Goal: Task Accomplishment & Management: Manage account settings

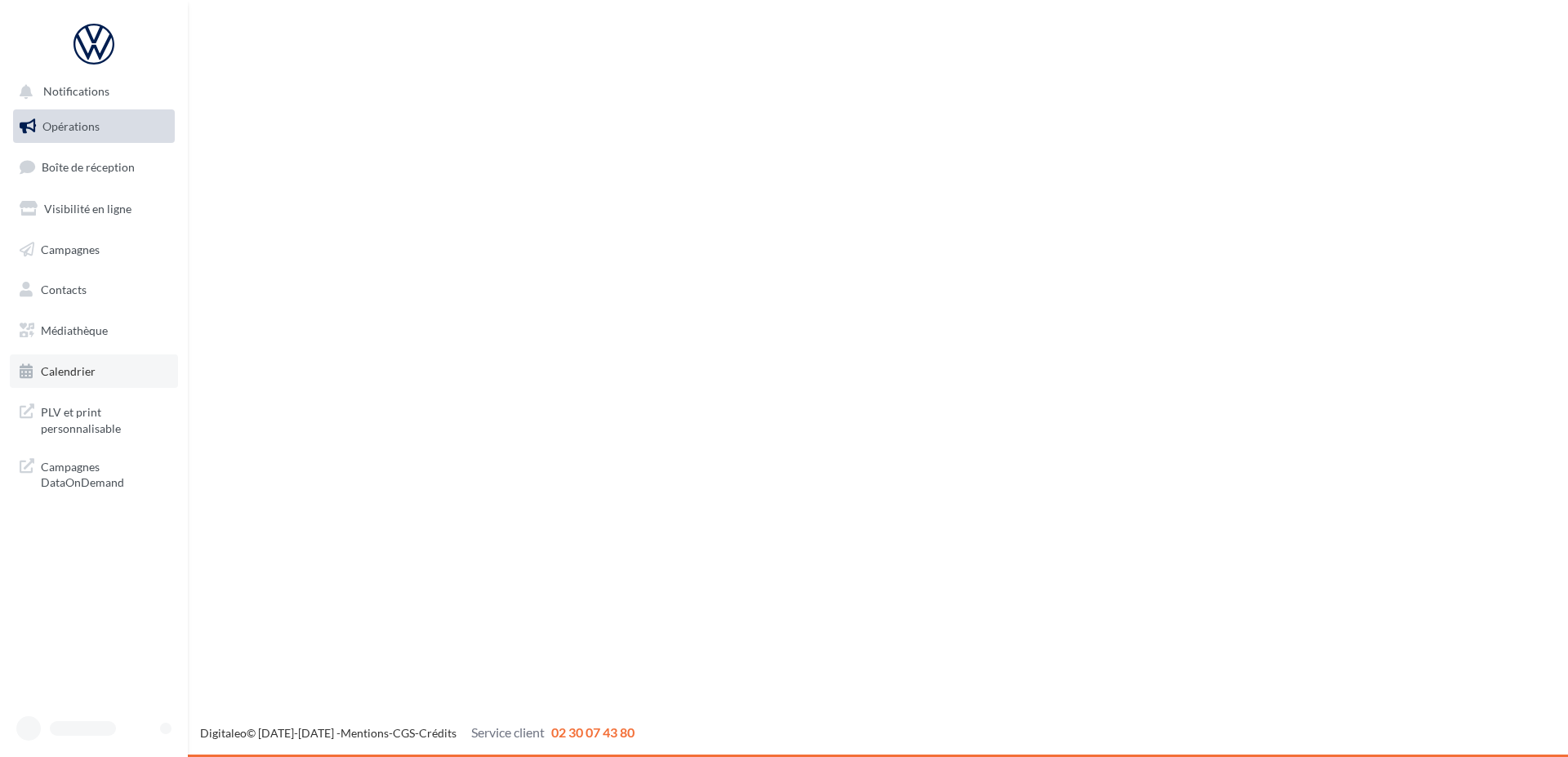
click at [100, 367] on link "Calendrier" at bounding box center [94, 371] width 169 height 34
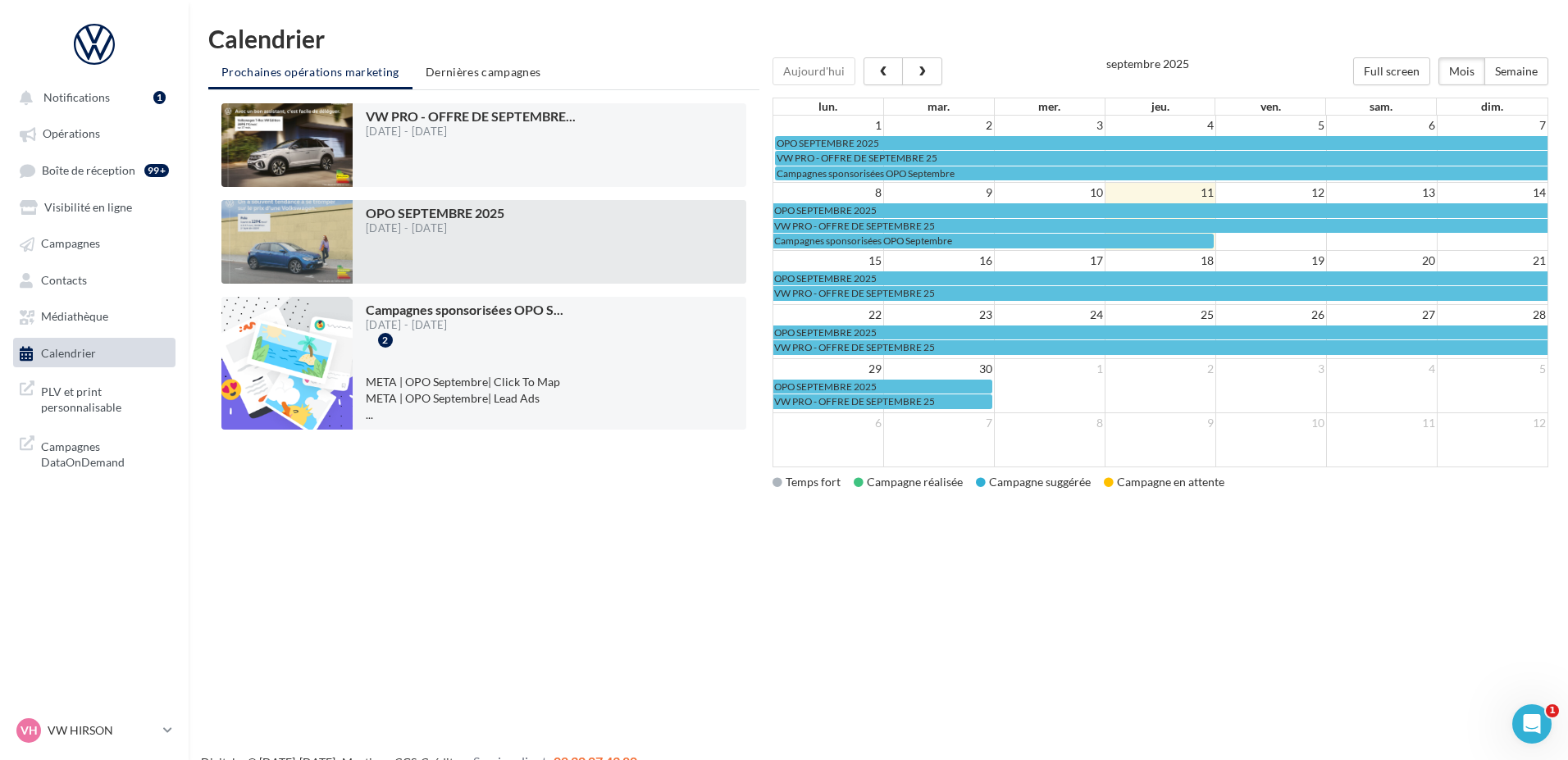
click at [519, 211] on div "OPO SEPTEMBRE 2025 01/09/2025 - 30/09/2025" at bounding box center [549, 242] width 368 height 71
click at [319, 261] on div at bounding box center [287, 242] width 131 height 84
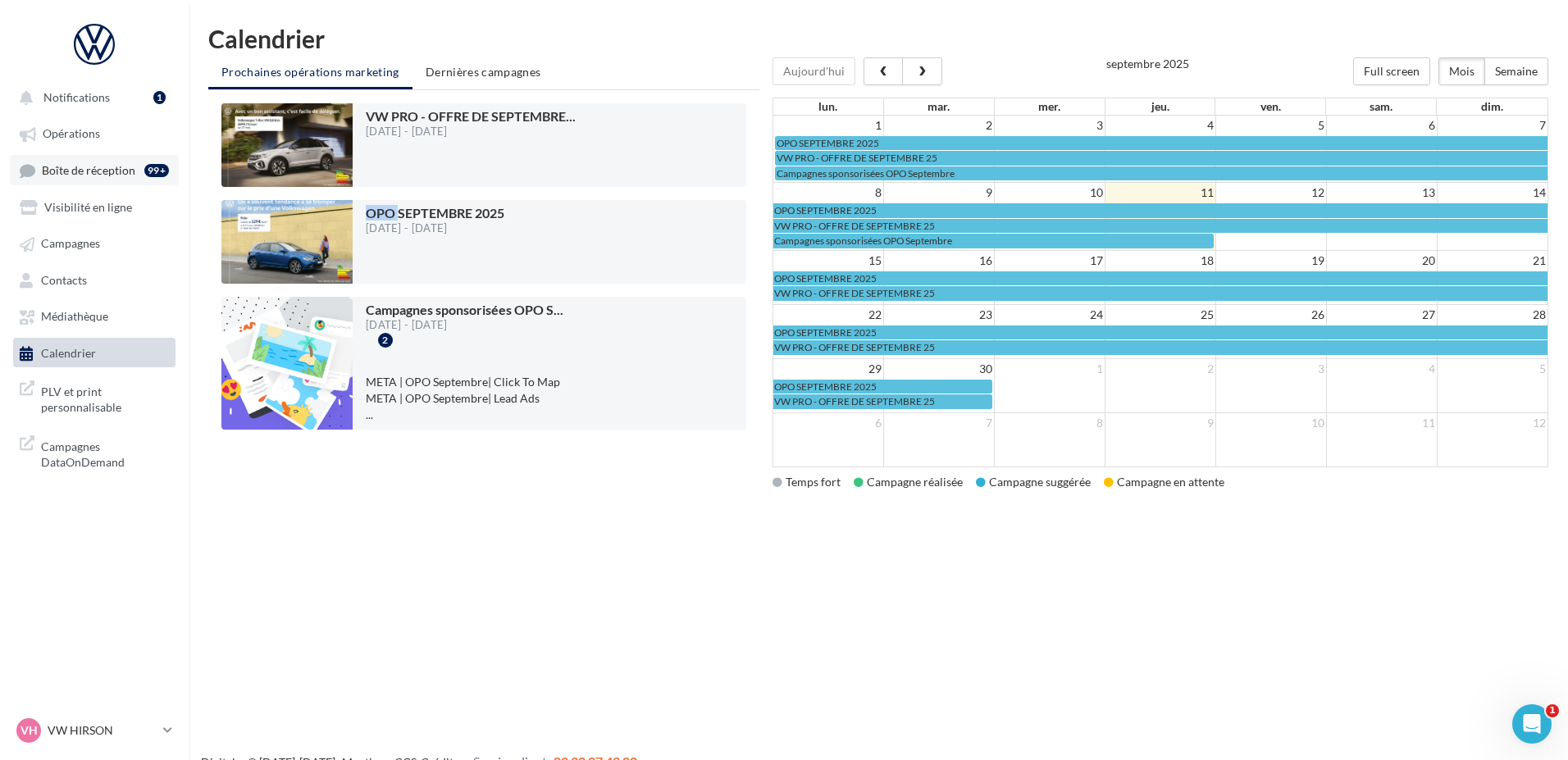
click at [76, 171] on span "Boîte de réception" at bounding box center [88, 170] width 93 height 14
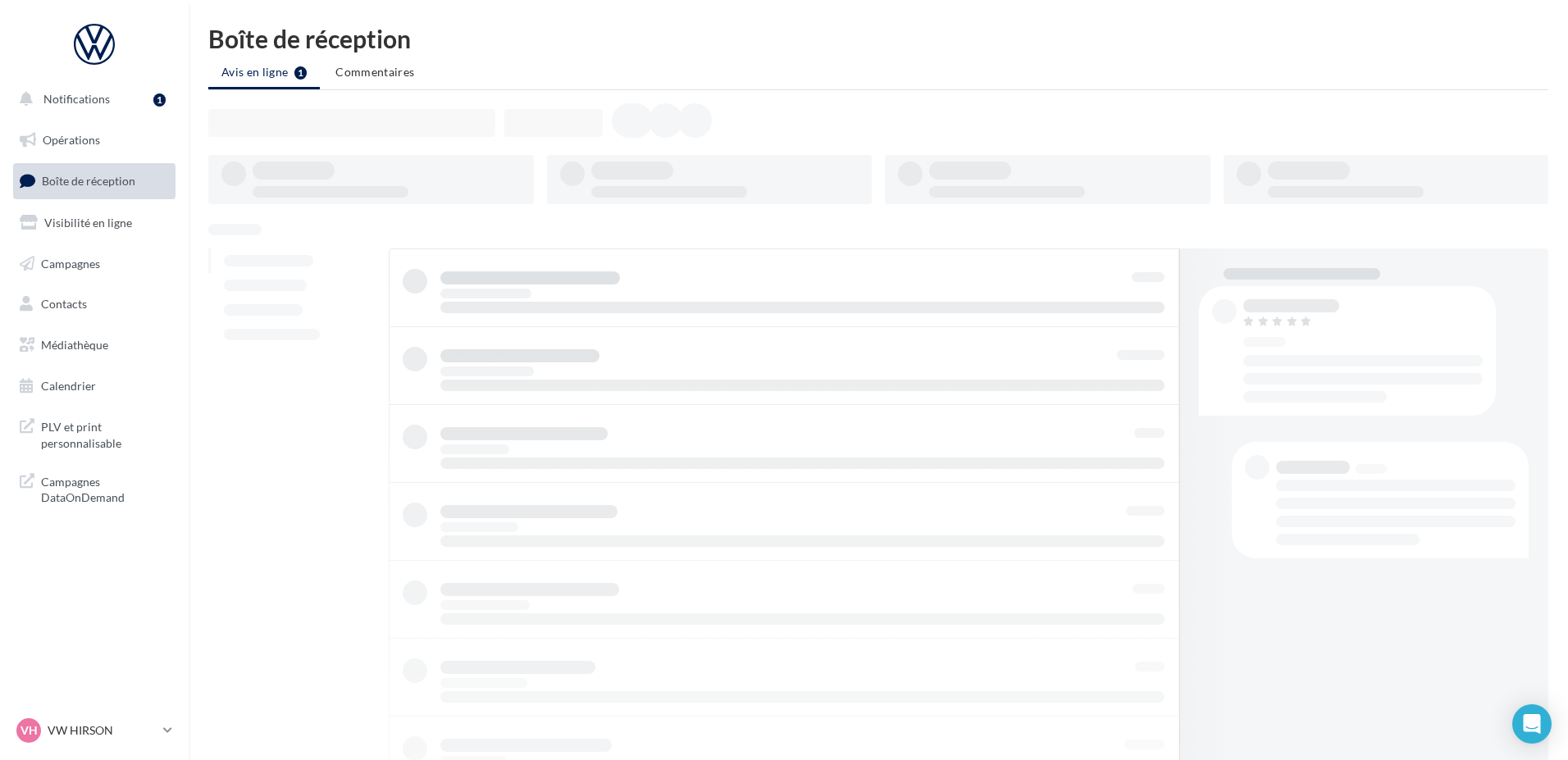
click at [82, 103] on span "Notifications" at bounding box center [76, 99] width 66 height 14
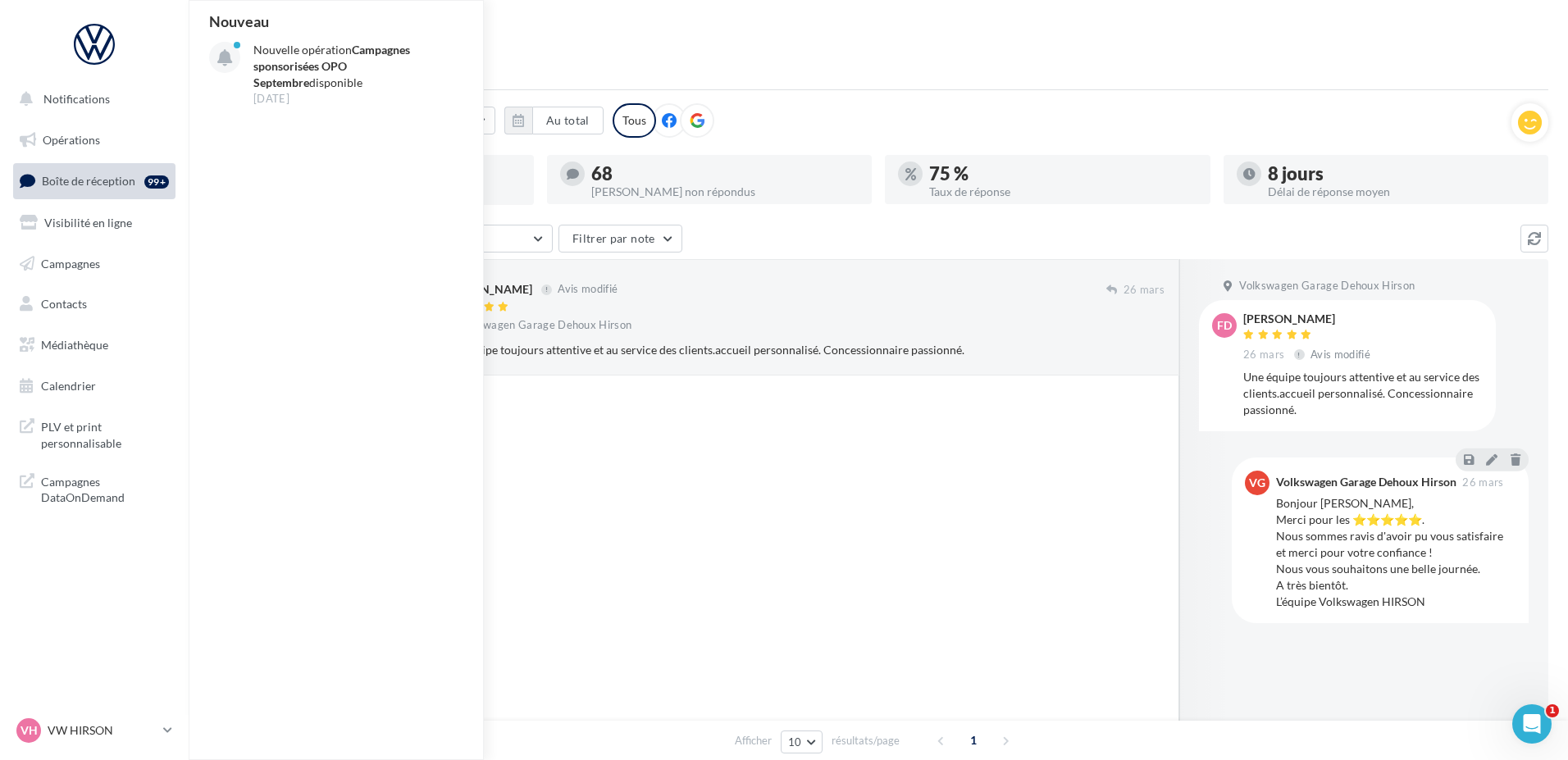
click at [86, 186] on span "Boîte de réception" at bounding box center [88, 181] width 93 height 14
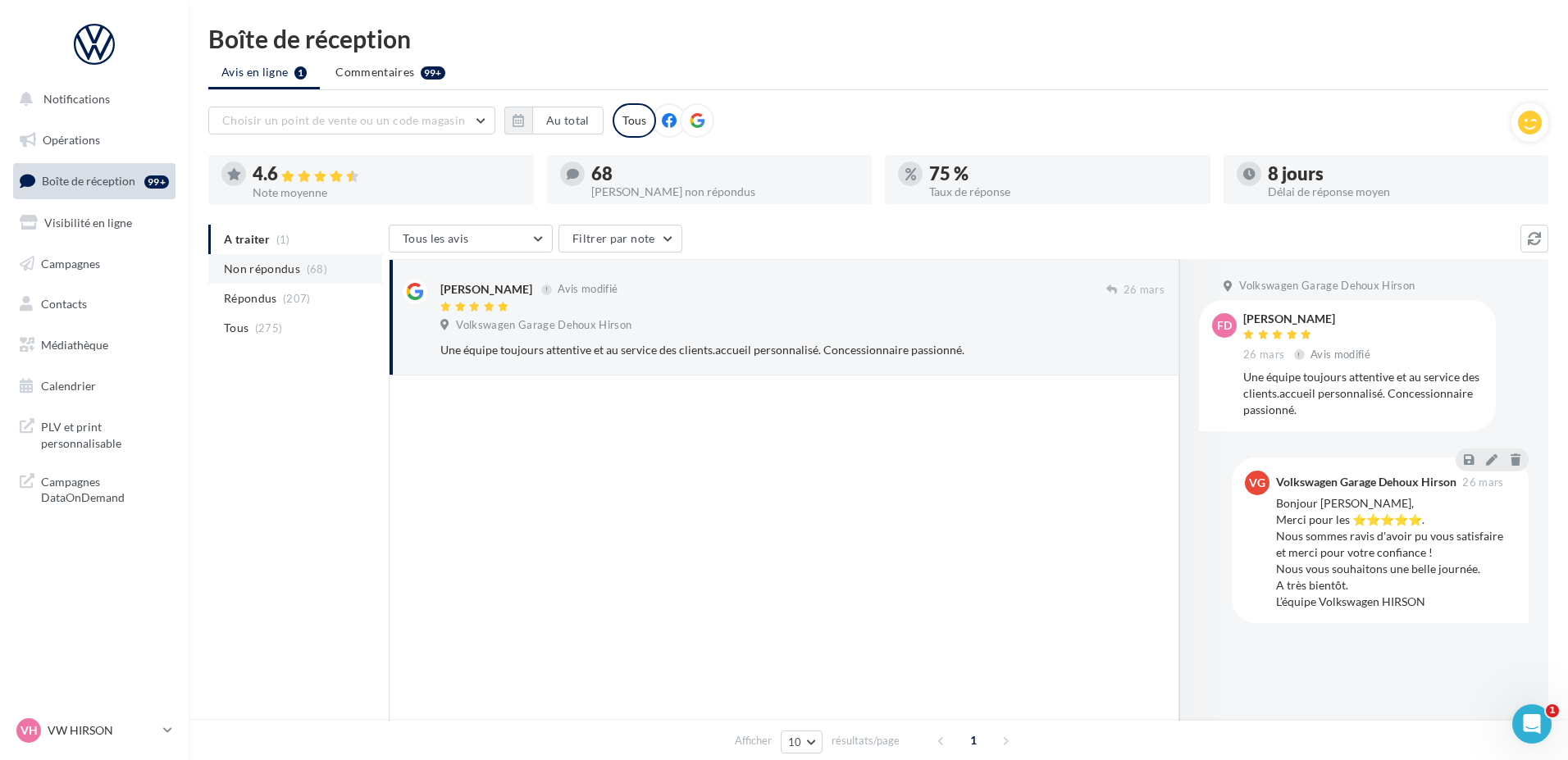
click at [263, 274] on span "Non répondus" at bounding box center [262, 269] width 76 height 17
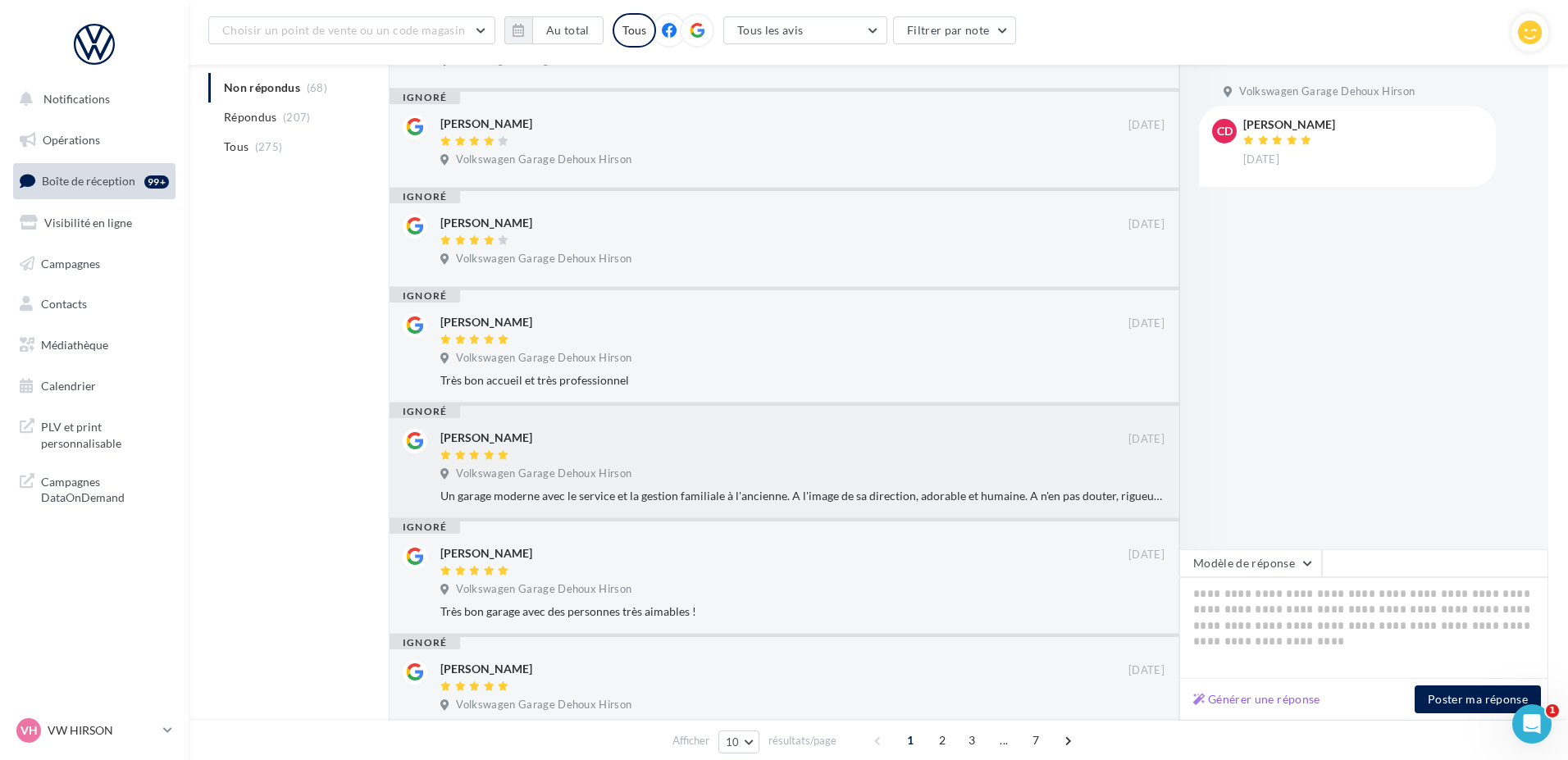
scroll to position [711, 0]
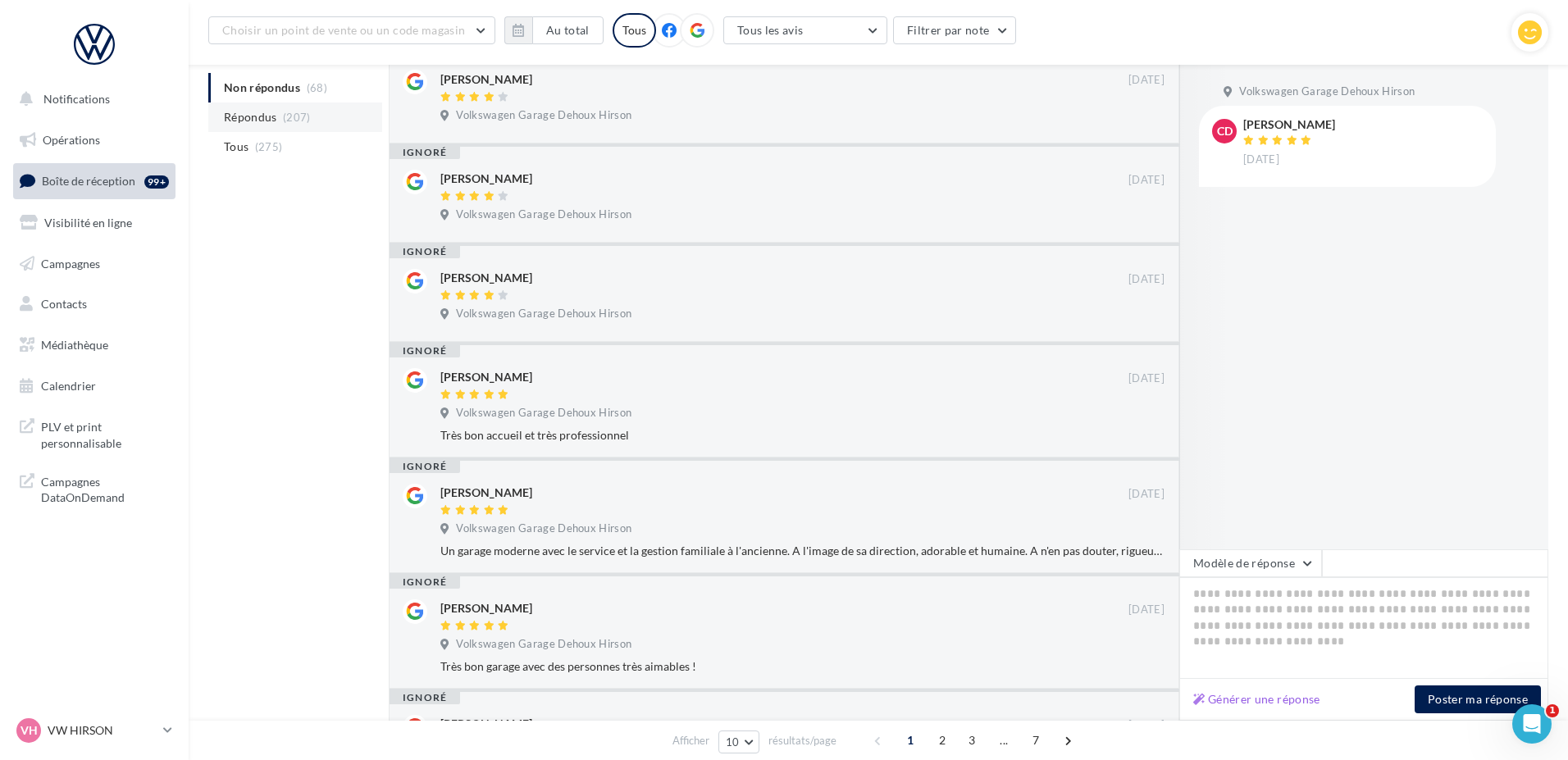
click at [270, 123] on span "Répondus" at bounding box center [250, 117] width 53 height 17
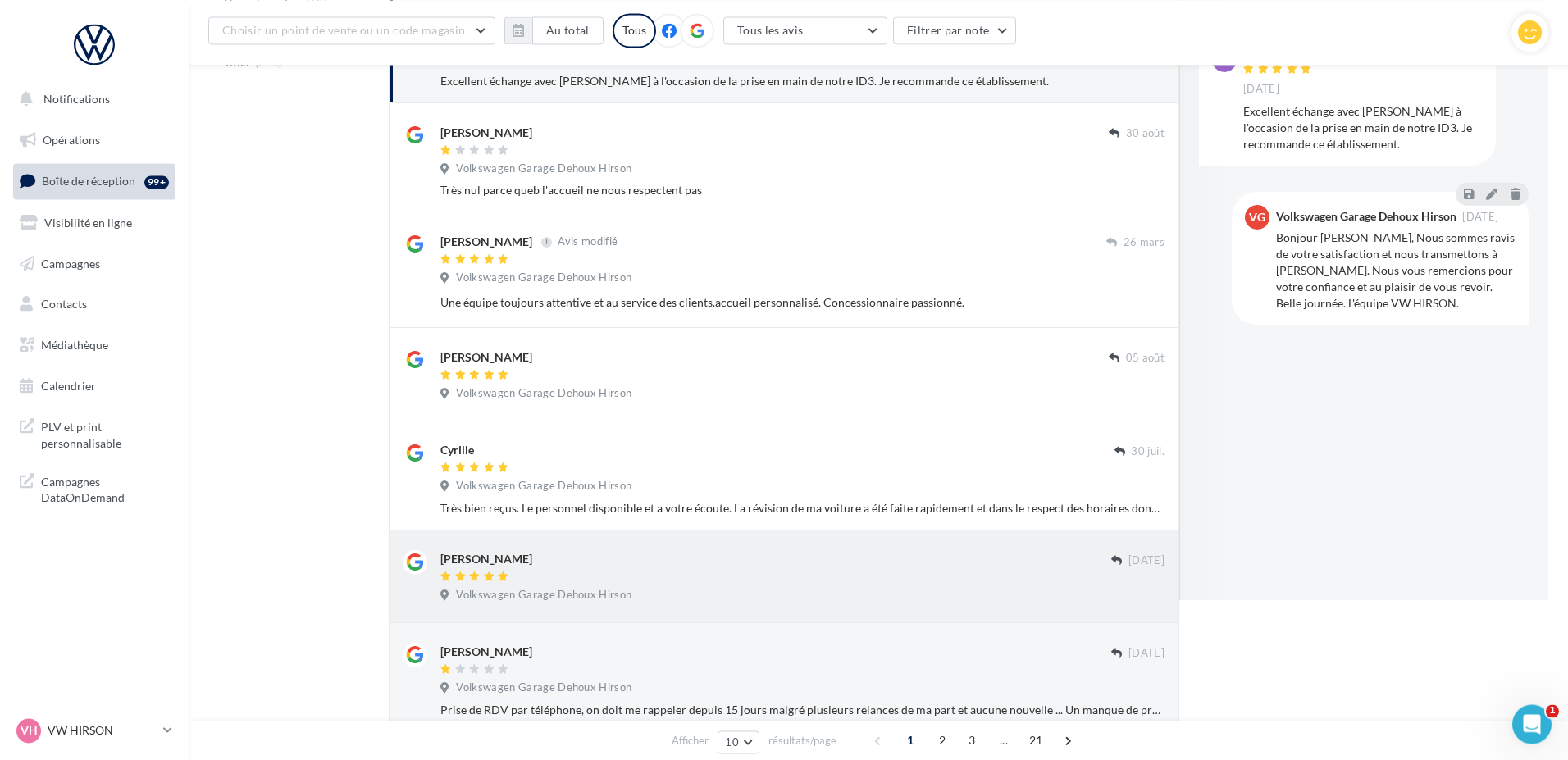
scroll to position [158, 0]
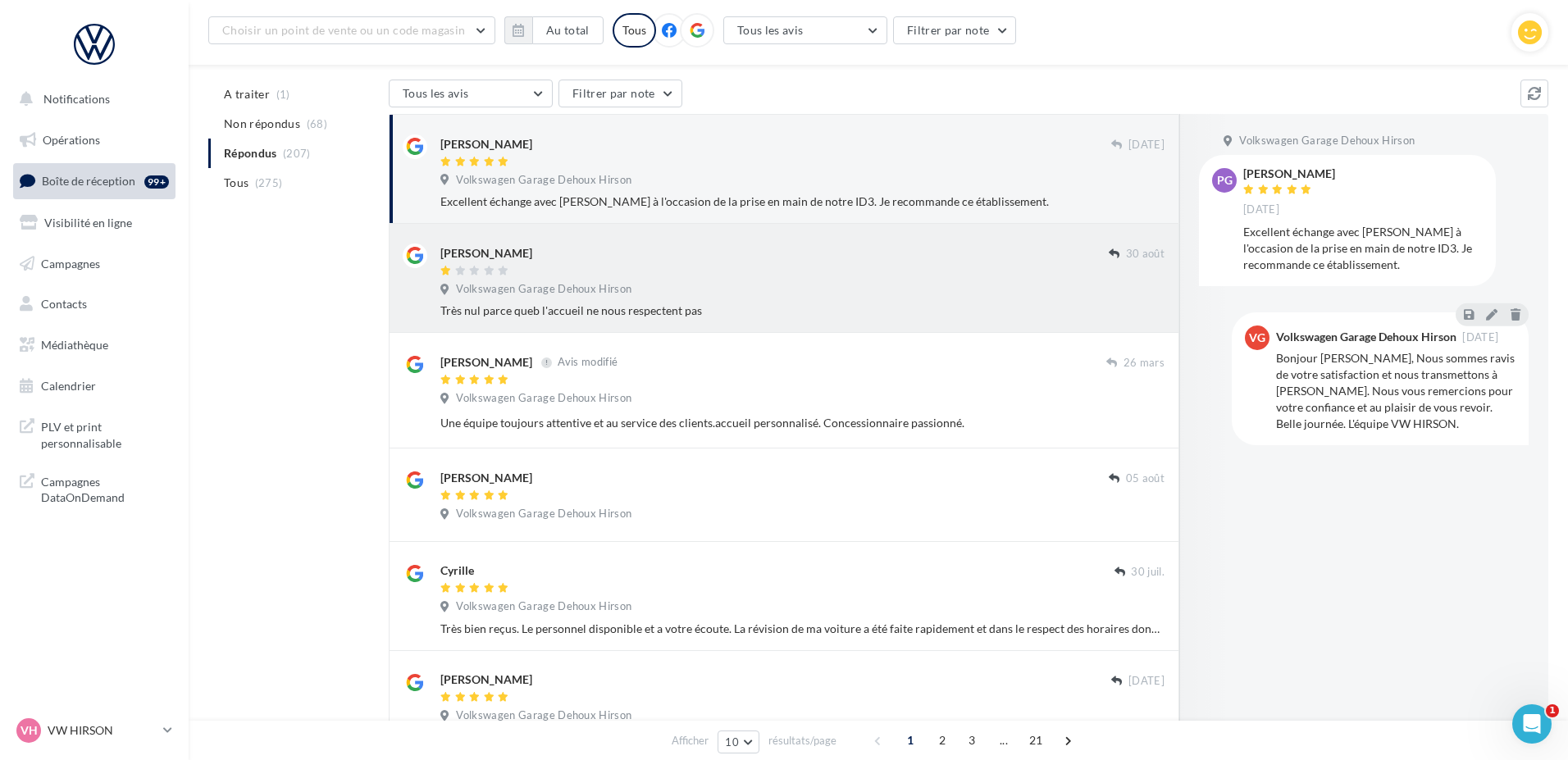
click at [672, 284] on div "Volkswagen Garage Dehoux Hirson" at bounding box center [802, 291] width 724 height 18
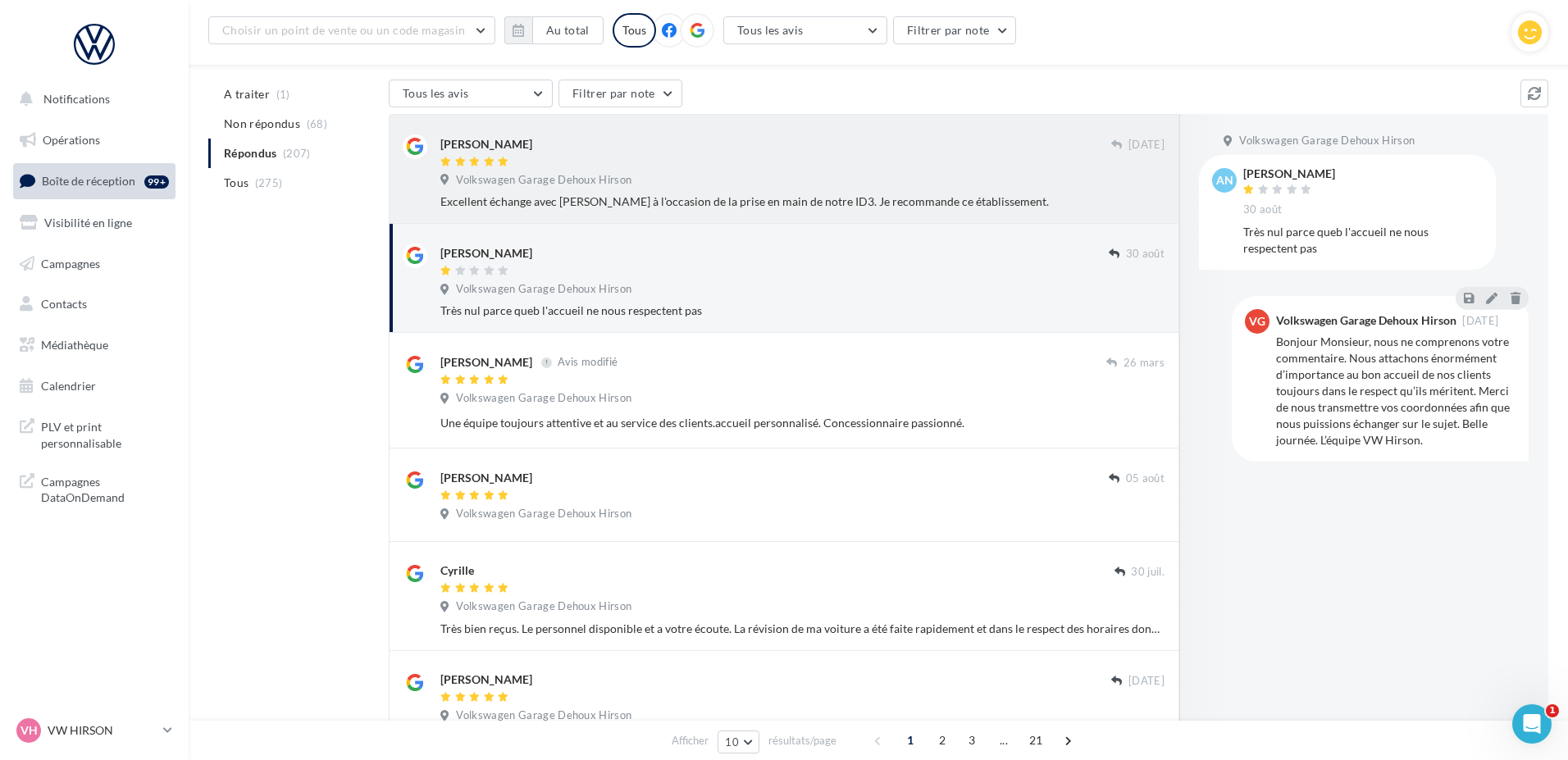
click at [693, 166] on div at bounding box center [775, 163] width 671 height 14
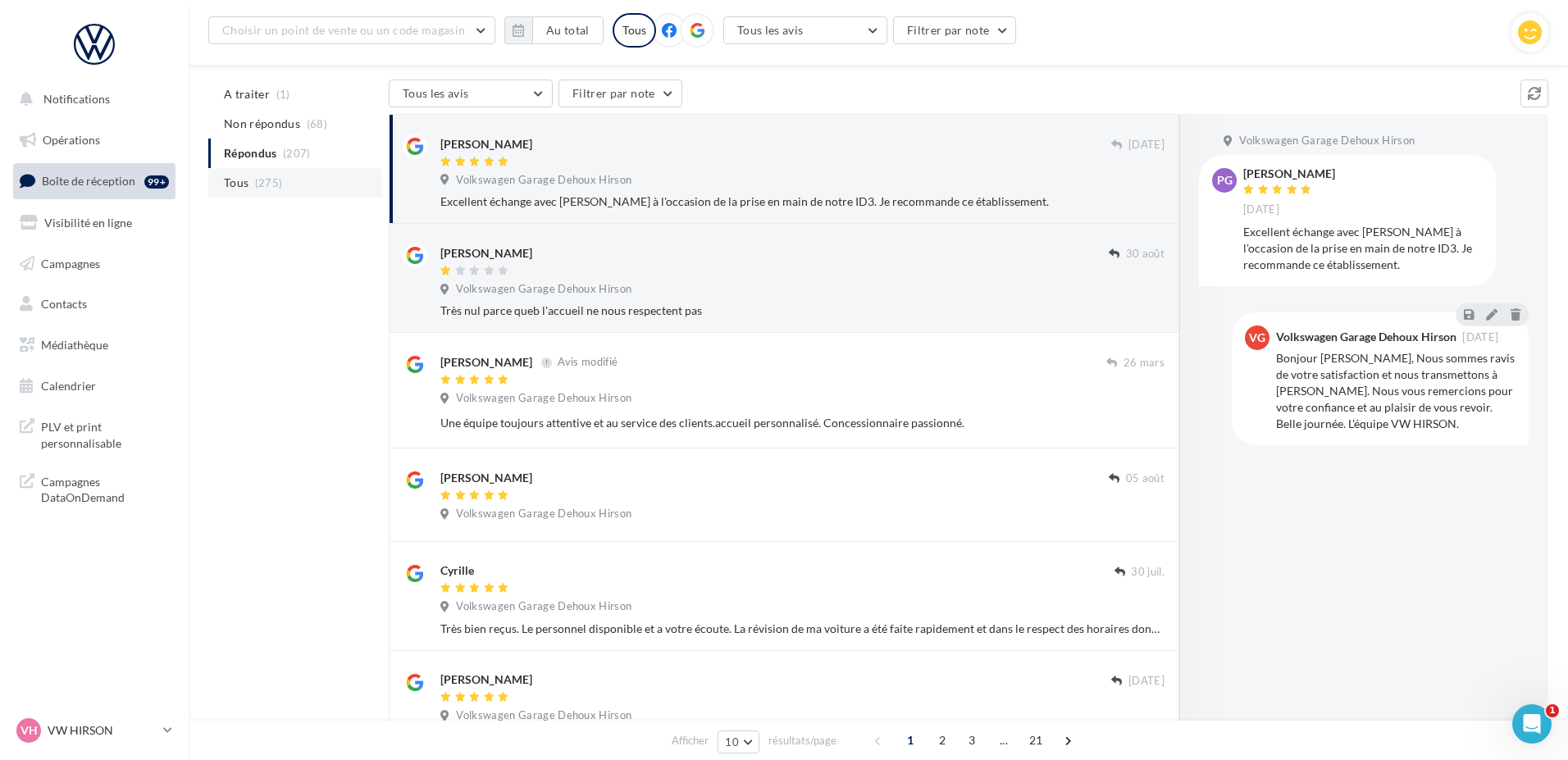
click at [260, 192] on li "Tous (275)" at bounding box center [295, 183] width 174 height 29
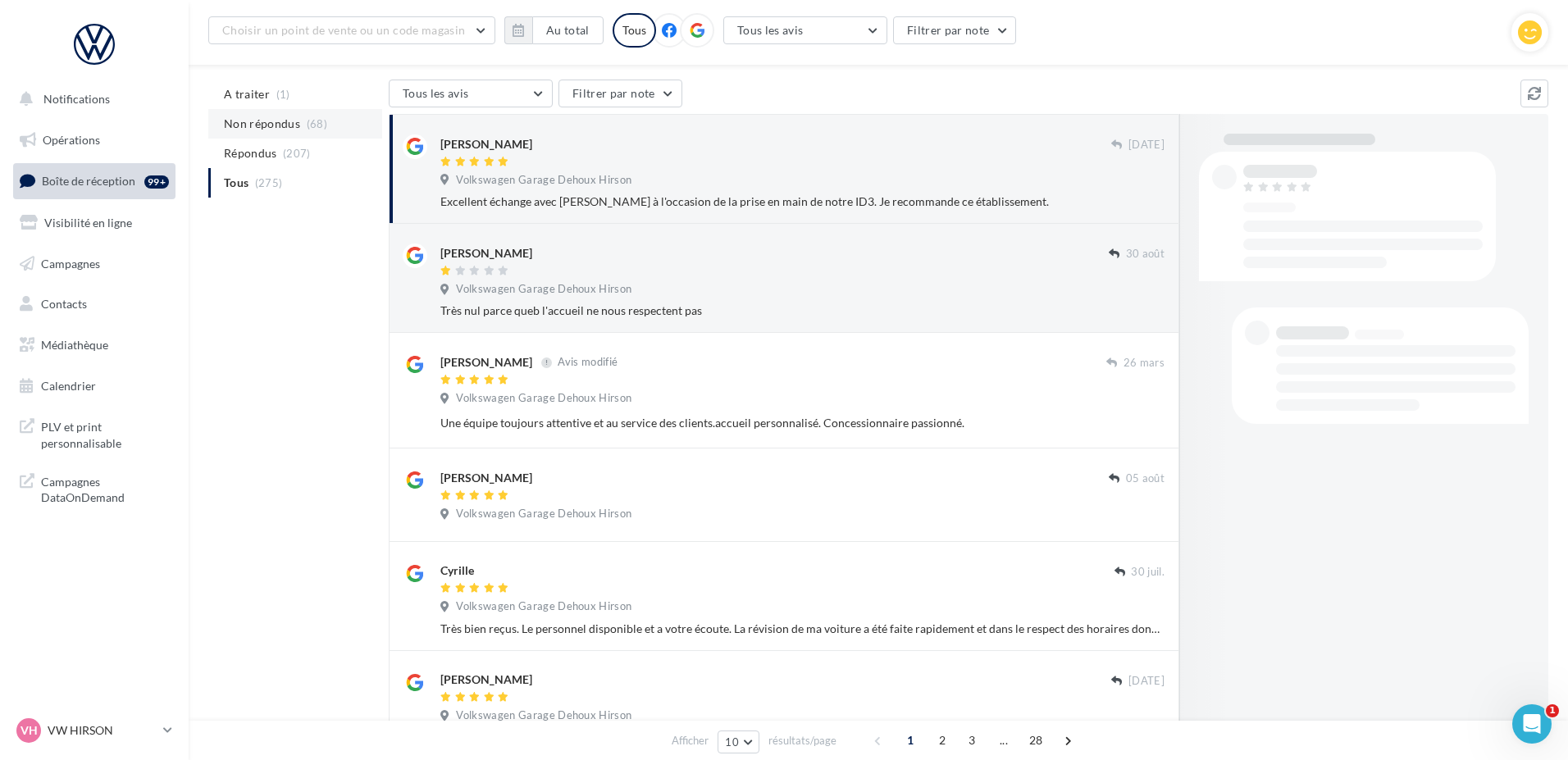
click at [273, 125] on span "Non répondus" at bounding box center [262, 123] width 76 height 17
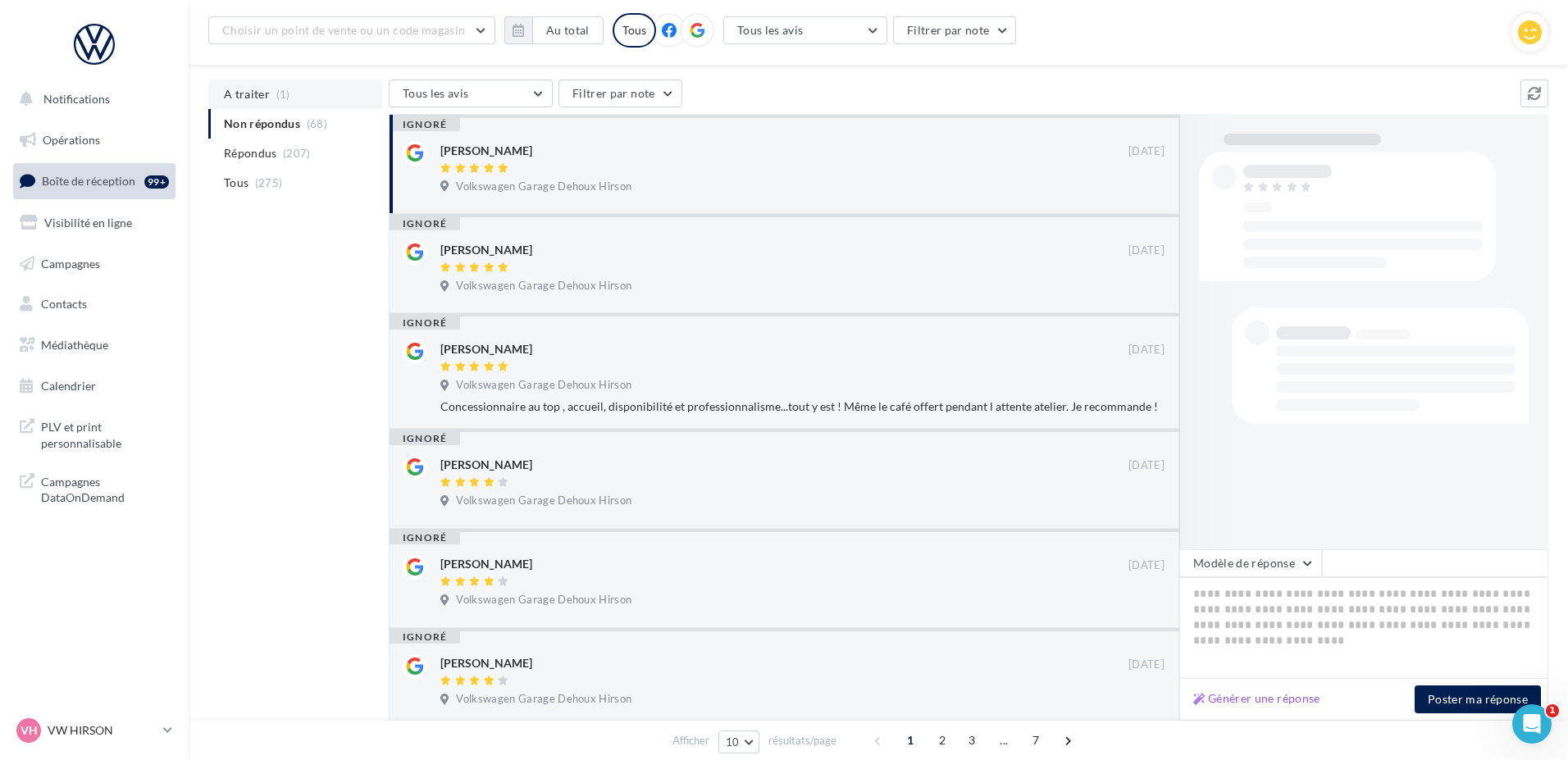
click at [262, 97] on span "A traiter" at bounding box center [247, 94] width 46 height 17
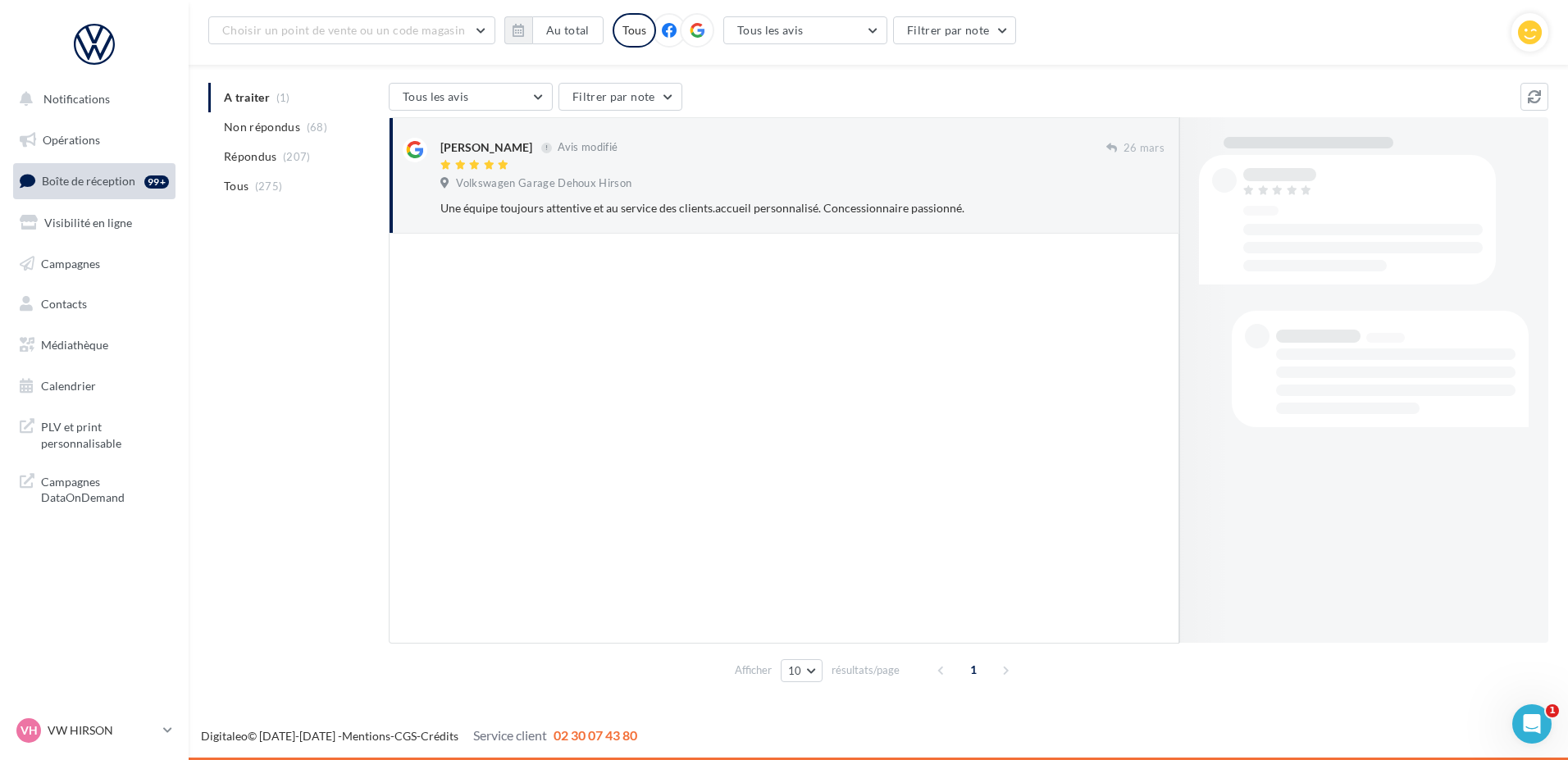
scroll to position [154, 0]
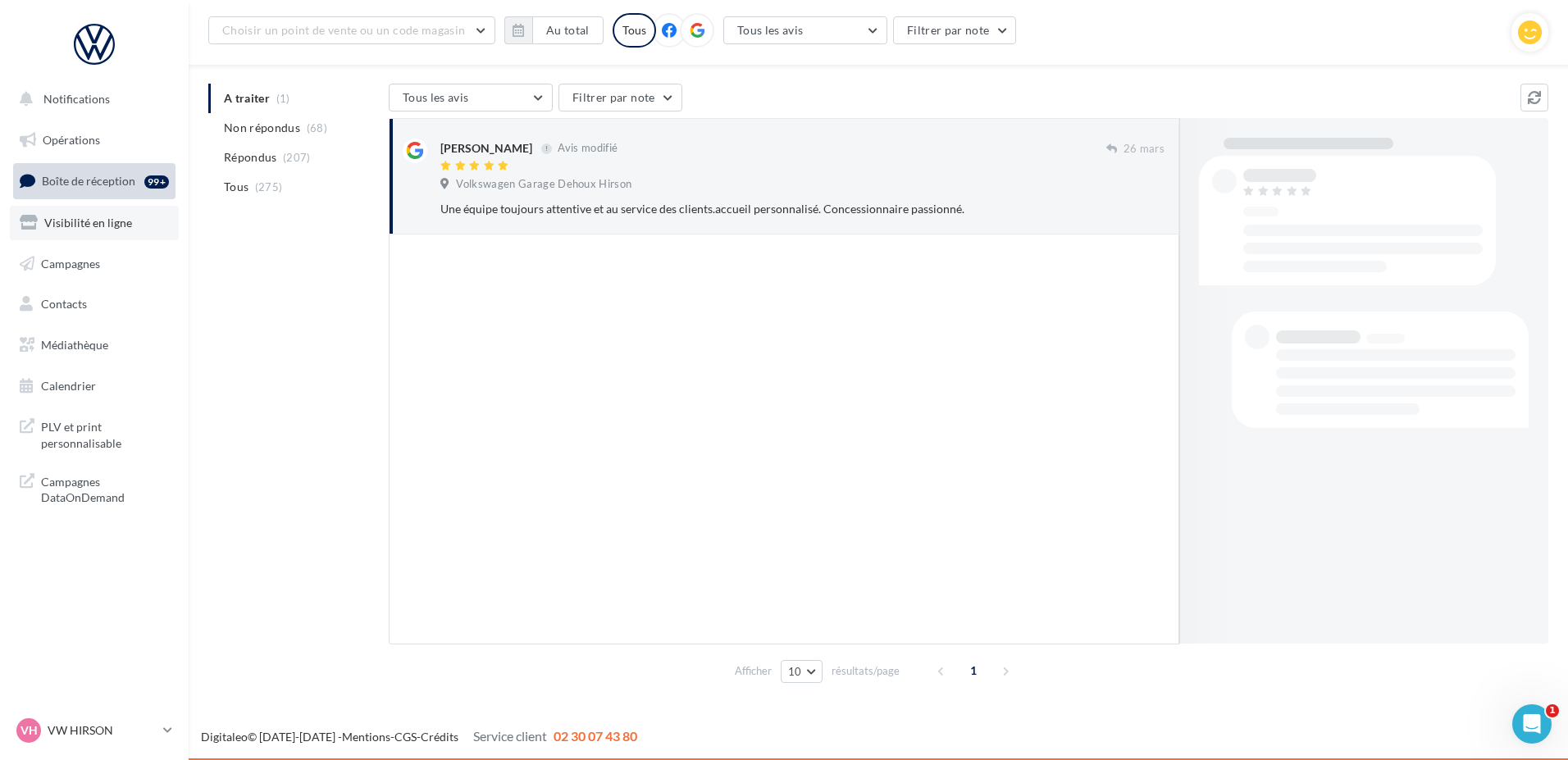
click at [108, 221] on span "Visibilité en ligne" at bounding box center [88, 223] width 88 height 14
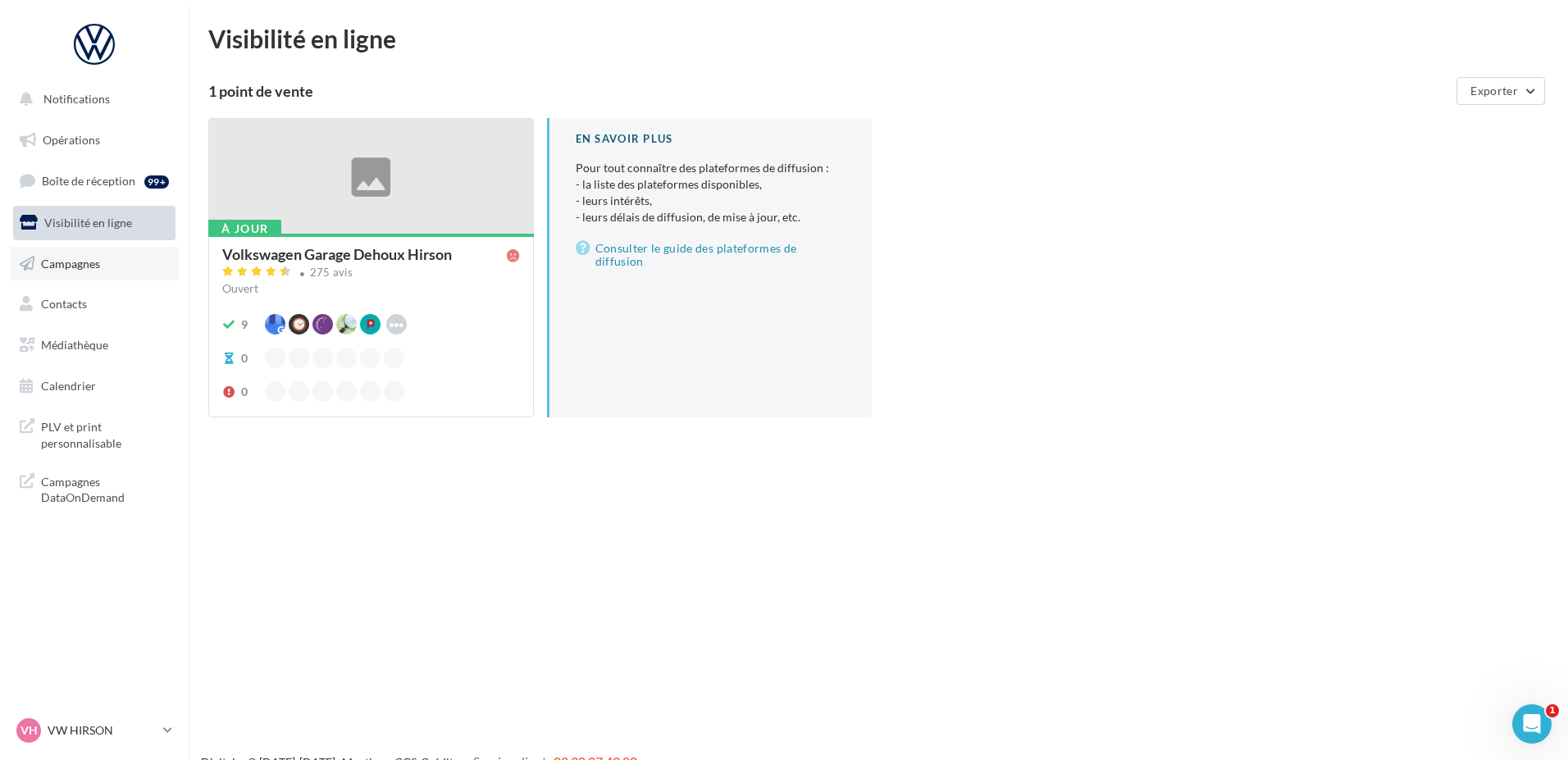
click at [81, 268] on span "Campagnes" at bounding box center [70, 263] width 59 height 14
